Goal: Task Accomplishment & Management: Manage account settings

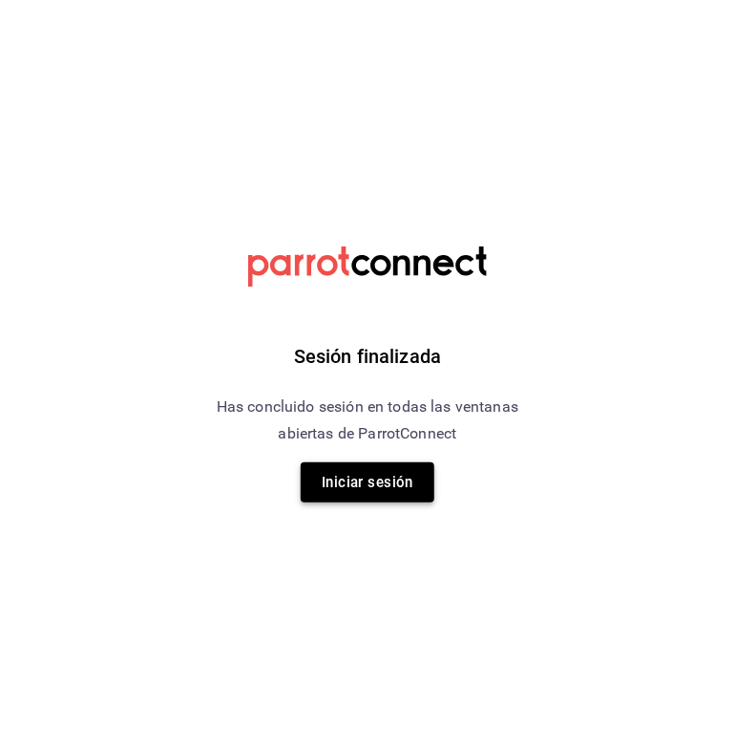
click at [355, 468] on button "Iniciar sesión" at bounding box center [368, 482] width 134 height 40
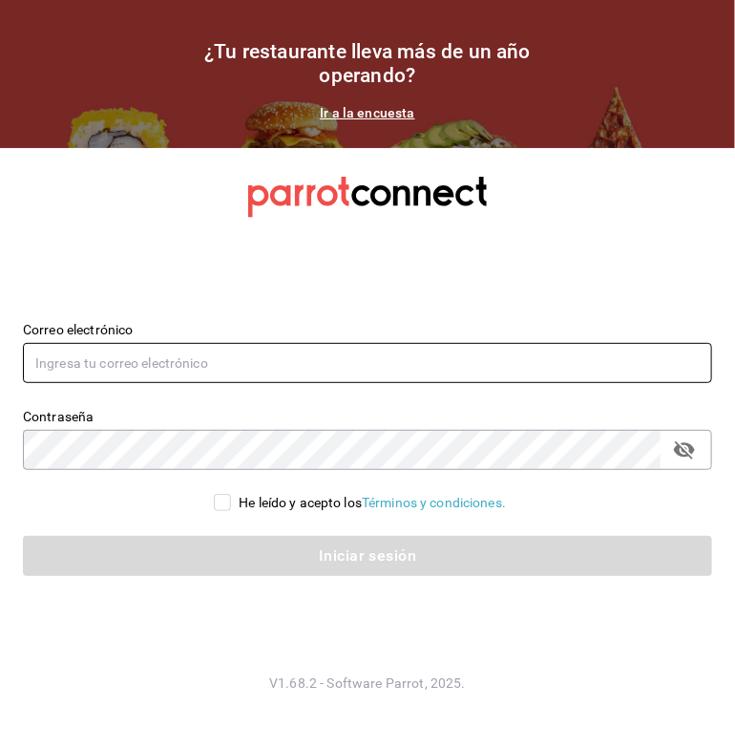
type input "[EMAIL_ADDRESS][DOMAIN_NAME]"
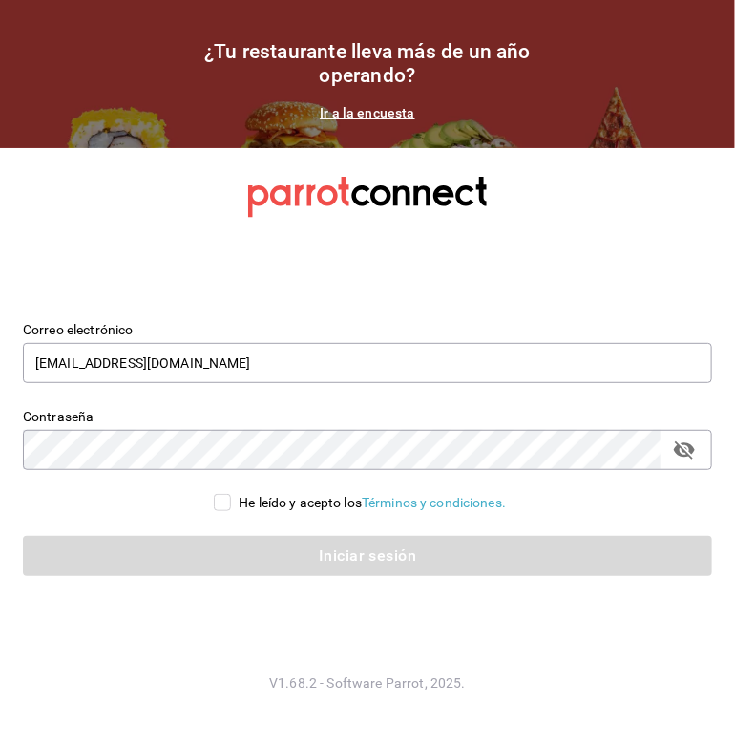
click at [231, 502] on span "He leído y acepto los Términos y condiciones." at bounding box center [368, 503] width 275 height 20
click at [229, 502] on input "He leído y acepto los Términos y condiciones." at bounding box center [222, 502] width 17 height 17
checkbox input "true"
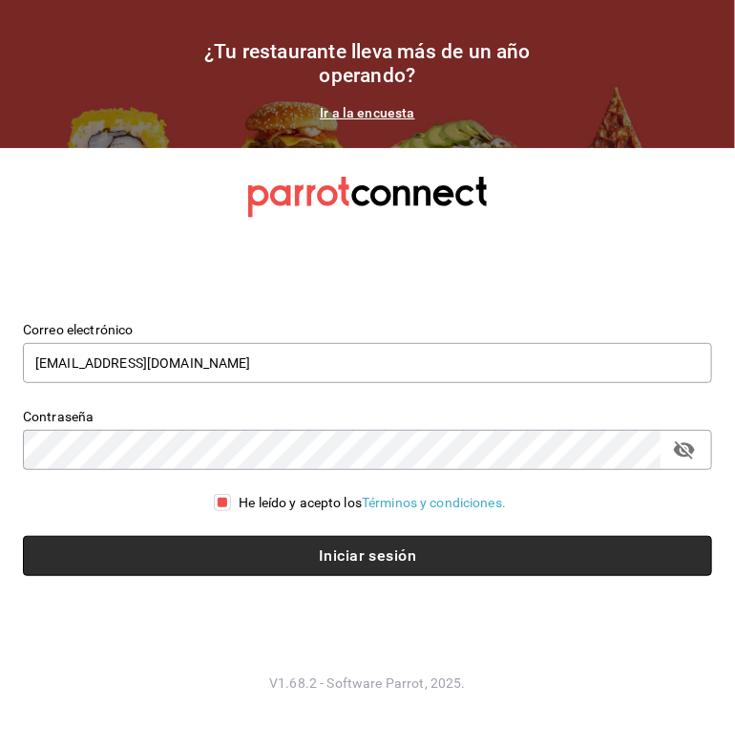
click at [270, 553] on button "Iniciar sesión" at bounding box center [368, 556] width 690 height 40
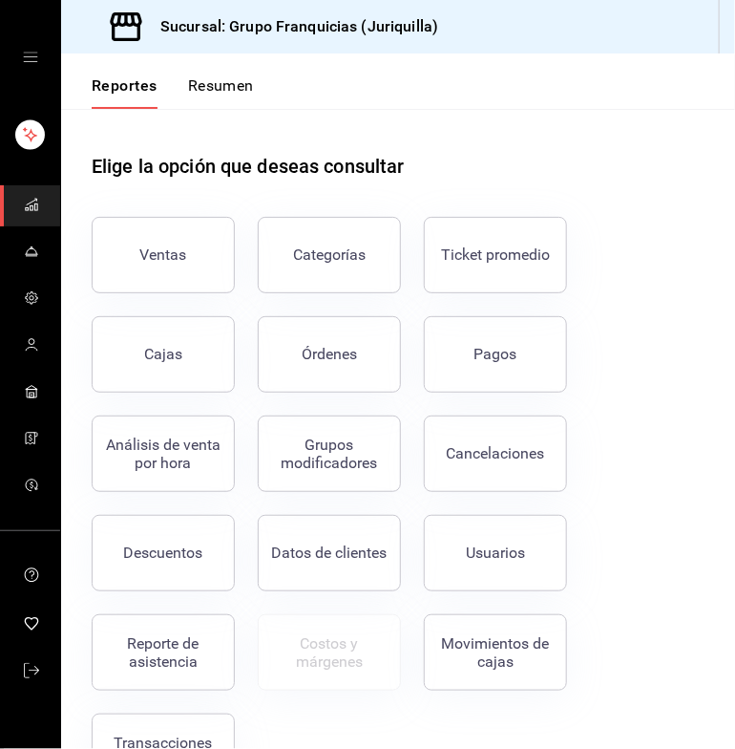
click at [198, 88] on button "Resumen" at bounding box center [221, 92] width 66 height 32
